Goal: Information Seeking & Learning: Learn about a topic

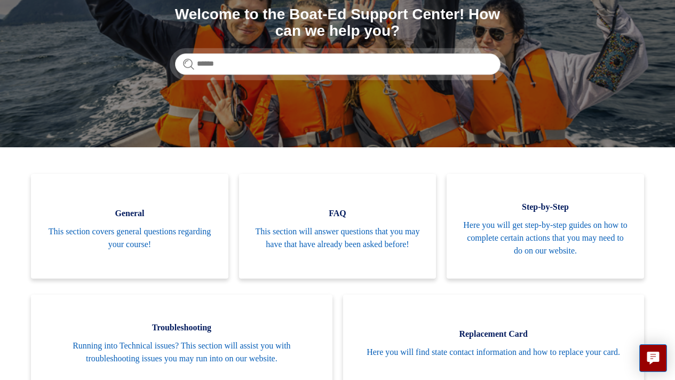
scroll to position [127, 0]
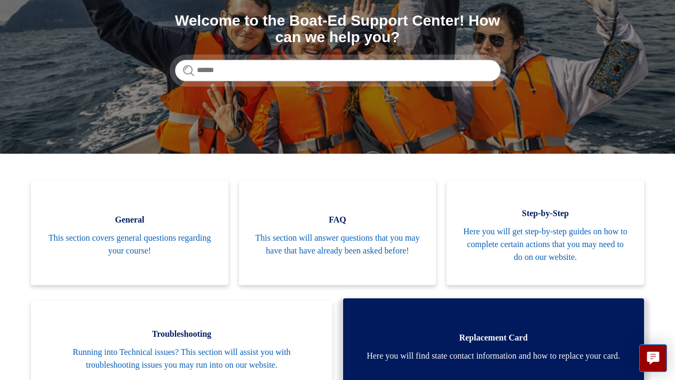
click at [452, 334] on span "Replacement Card" at bounding box center [493, 337] width 269 height 13
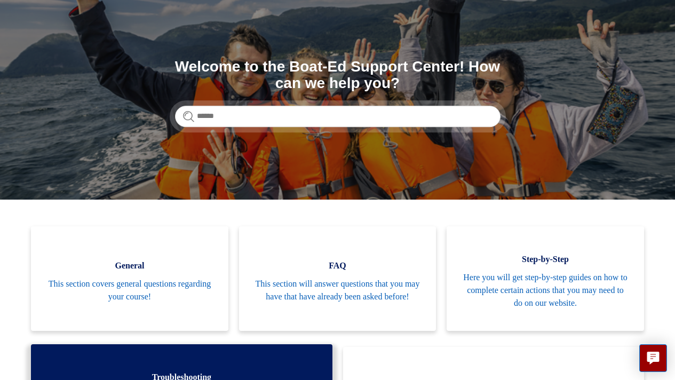
scroll to position [0, 0]
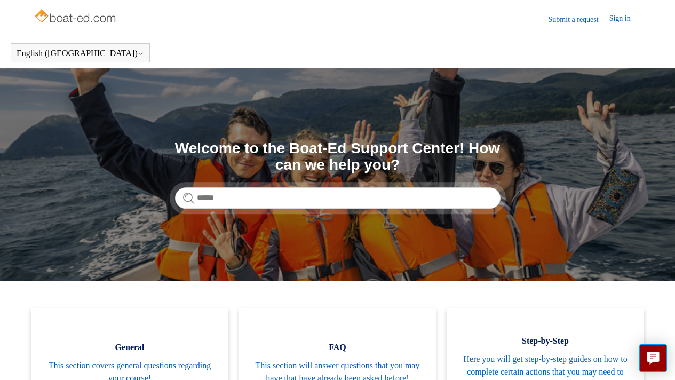
click at [277, 210] on section "Search Welcome to the Boat-Ed Support Center! How can we help you?" at bounding box center [337, 174] width 675 height 213
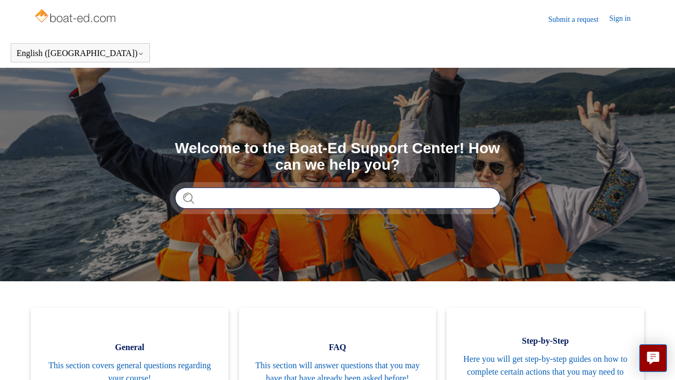
click at [278, 202] on input "Search" at bounding box center [337, 197] width 325 height 21
type input "**********"
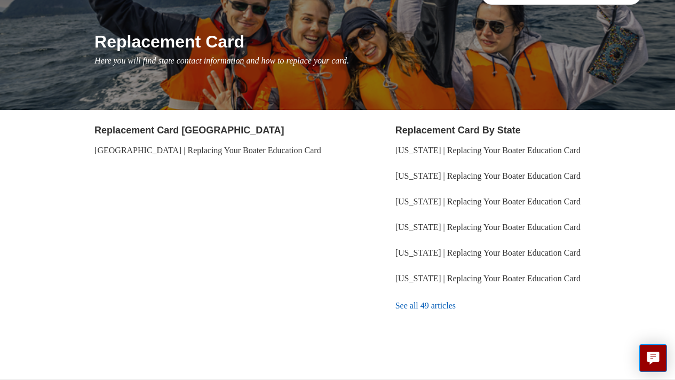
scroll to position [134, 0]
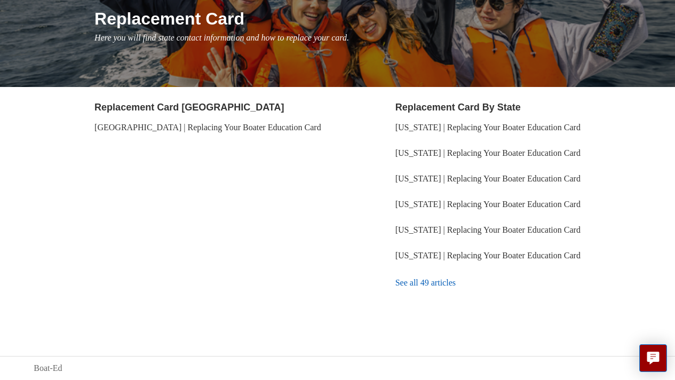
click at [441, 287] on link "See all 49 articles" at bounding box center [518, 282] width 246 height 29
